Goal: Information Seeking & Learning: Learn about a topic

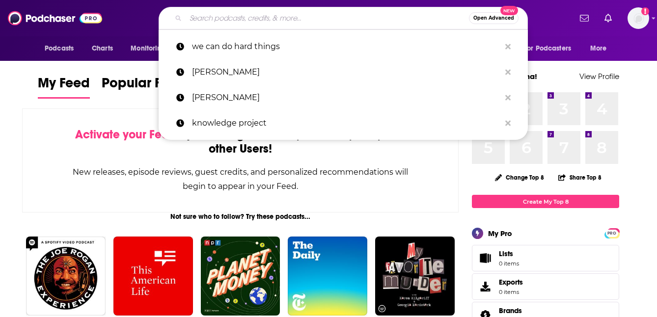
click at [255, 23] on input "Search podcasts, credits, & more..." at bounding box center [327, 18] width 283 height 16
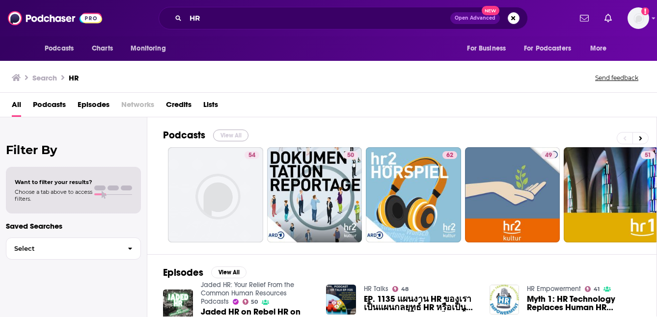
click at [232, 133] on button "View All" at bounding box center [230, 136] width 35 height 12
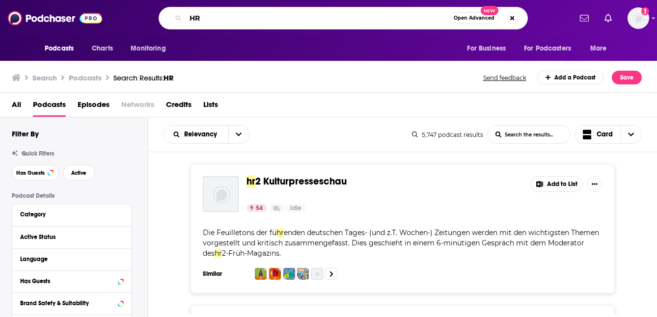
click at [235, 19] on input "HR" at bounding box center [318, 18] width 264 height 16
type input "HR business"
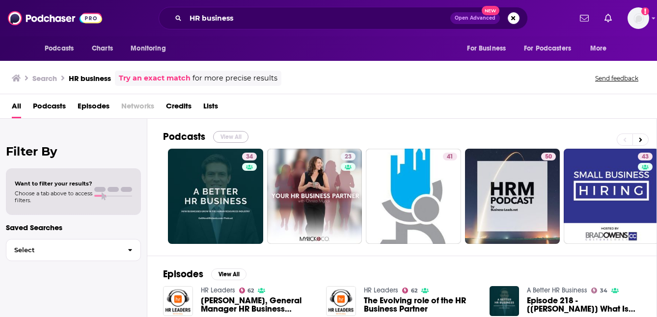
click at [228, 136] on button "View All" at bounding box center [230, 137] width 35 height 12
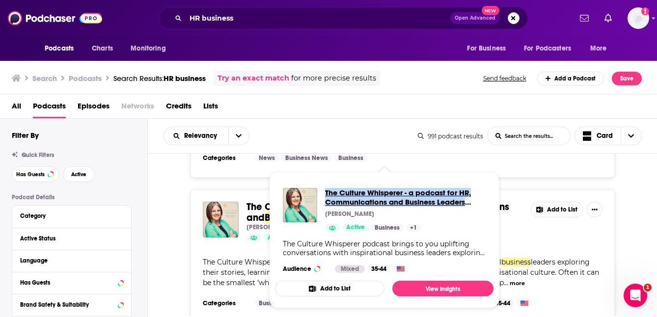
scroll to position [3694, 0]
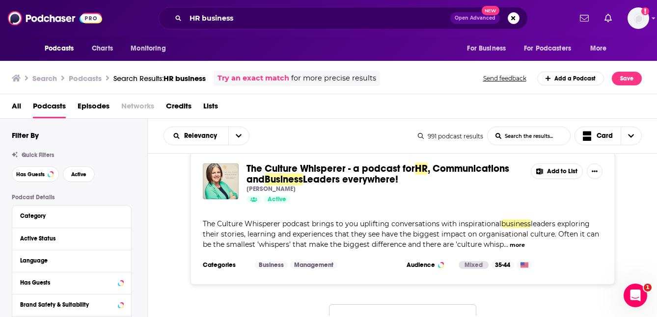
click at [394, 304] on button "Load More..." at bounding box center [402, 317] width 147 height 27
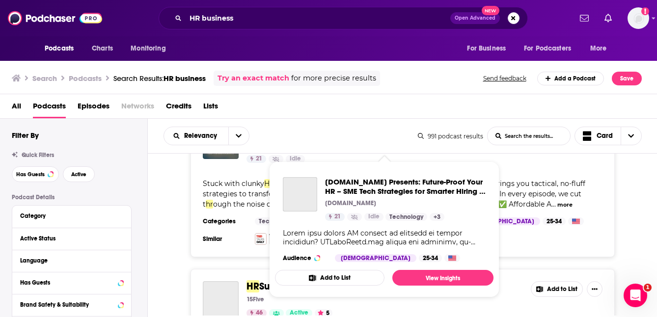
scroll to position [5426, 0]
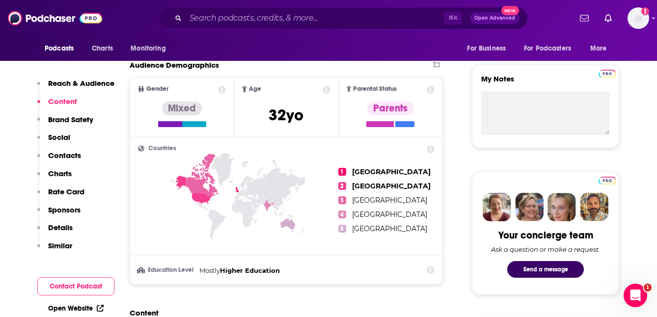
scroll to position [335, 0]
